Goal: Task Accomplishment & Management: Use online tool/utility

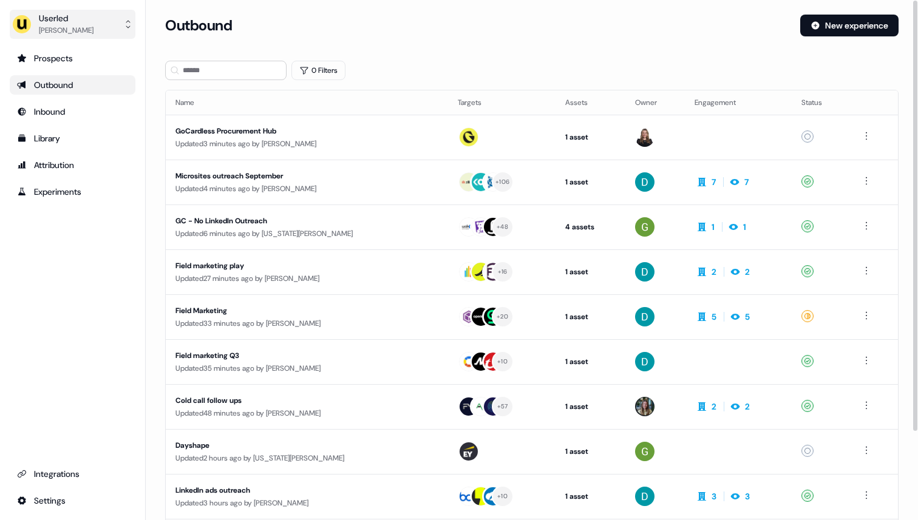
click at [118, 22] on button "Userled Ryan Hennessy" at bounding box center [73, 24] width 126 height 29
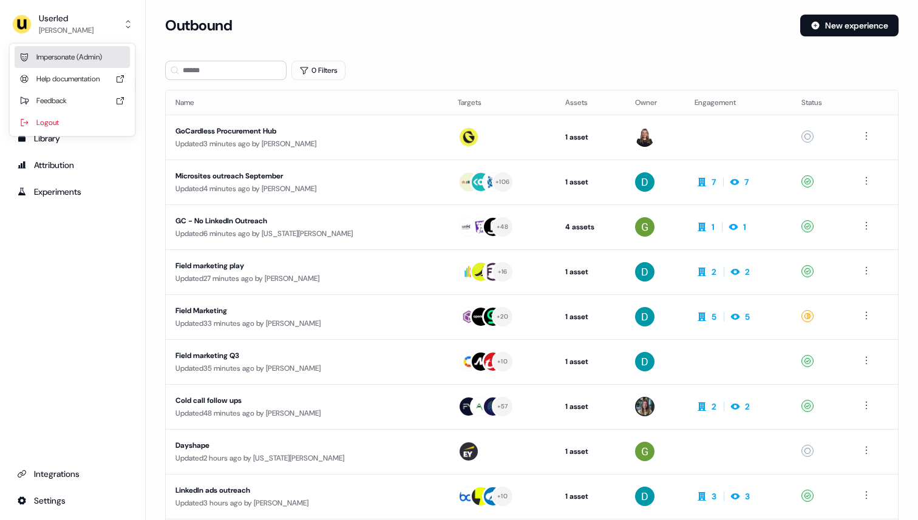
click at [103, 58] on div "Impersonate (Admin)" at bounding box center [72, 57] width 115 height 22
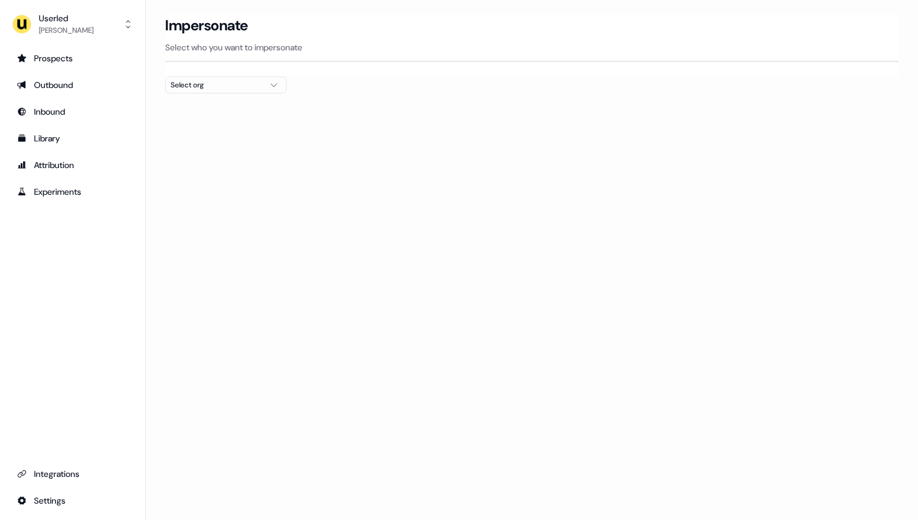
click at [250, 90] on div "Select org" at bounding box center [216, 85] width 91 height 12
type input "****"
click at [235, 133] on div "PartnerVista" at bounding box center [226, 128] width 120 height 19
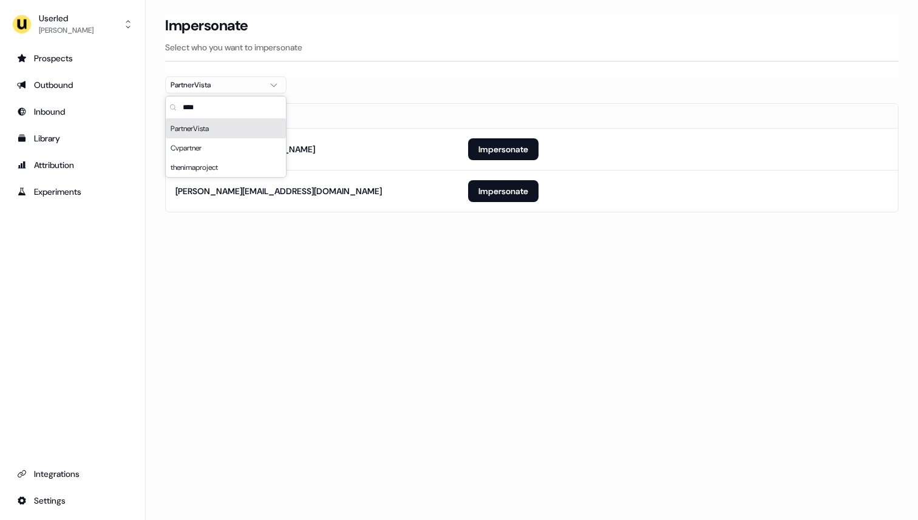
click at [495, 92] on section "Loading... Impersonate Select who you want to impersonate PartnerVista Email ho…" at bounding box center [532, 131] width 772 height 232
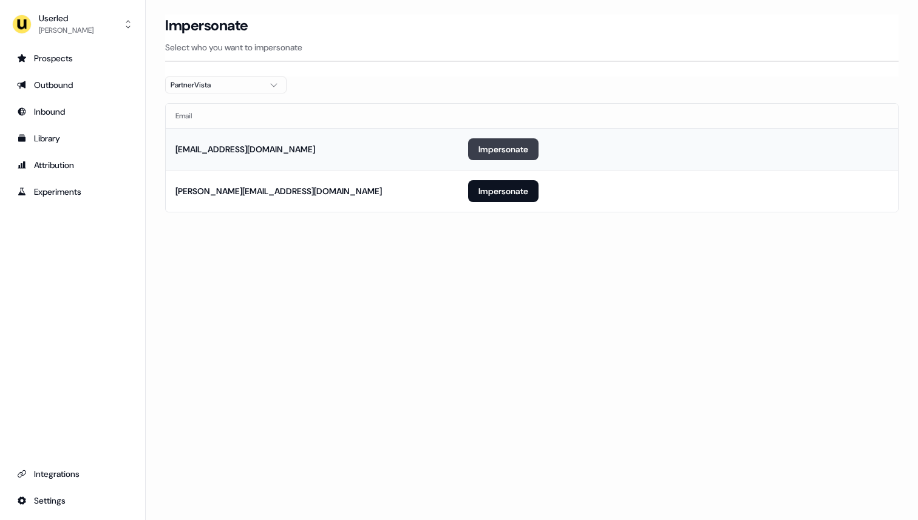
click at [500, 155] on button "Impersonate" at bounding box center [503, 149] width 70 height 22
